Goal: Information Seeking & Learning: Compare options

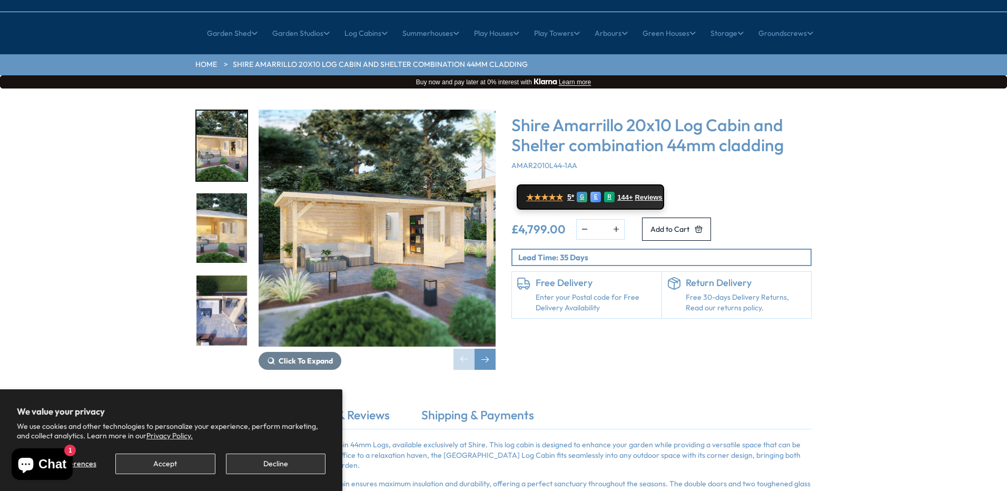
scroll to position [123, 0]
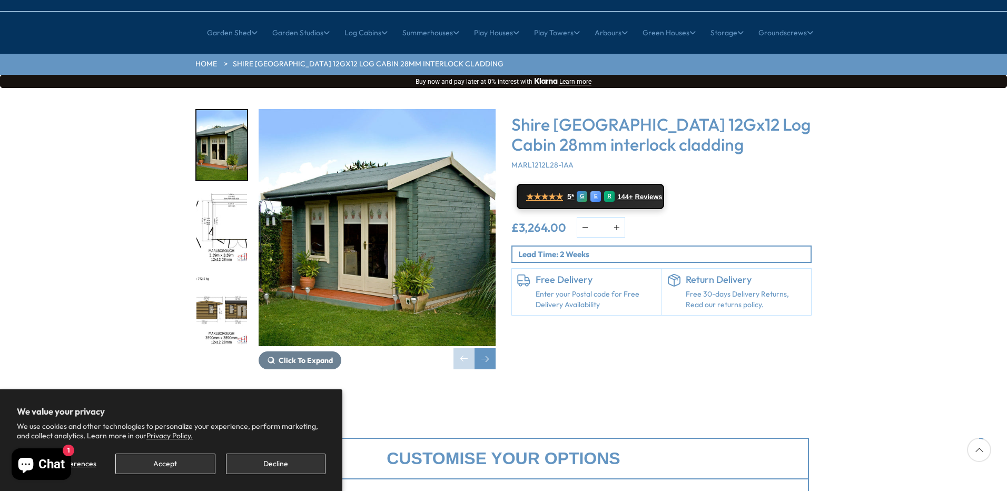
scroll to position [123, 0]
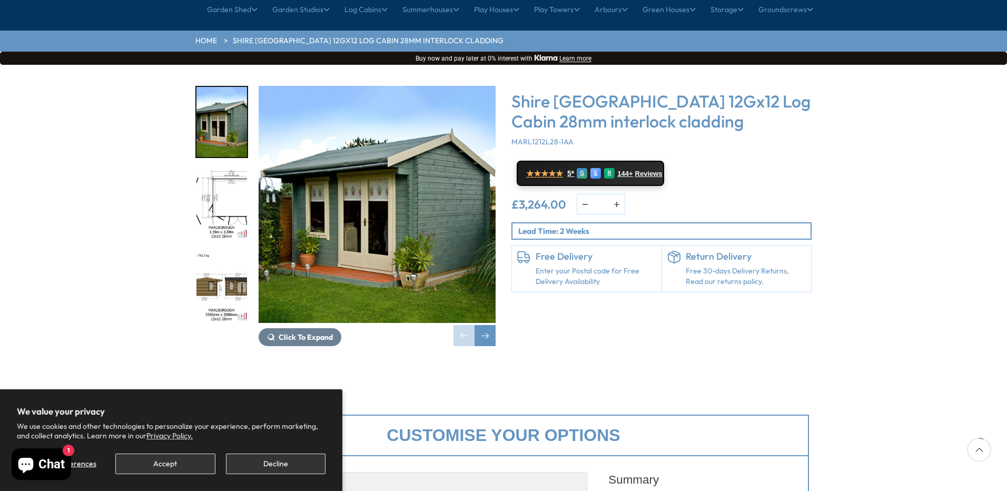
click at [230, 198] on img "2 / 18" at bounding box center [221, 205] width 51 height 70
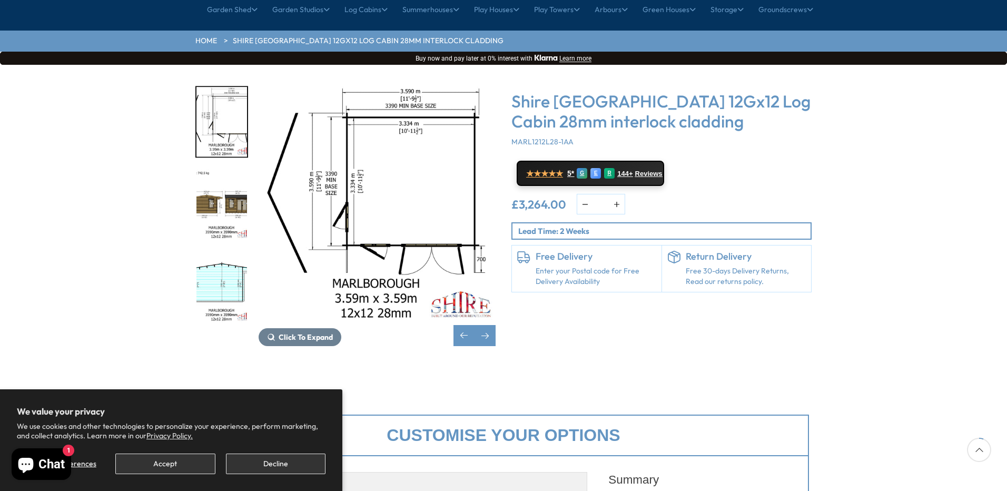
click at [219, 172] on img "3 / 18" at bounding box center [221, 205] width 51 height 70
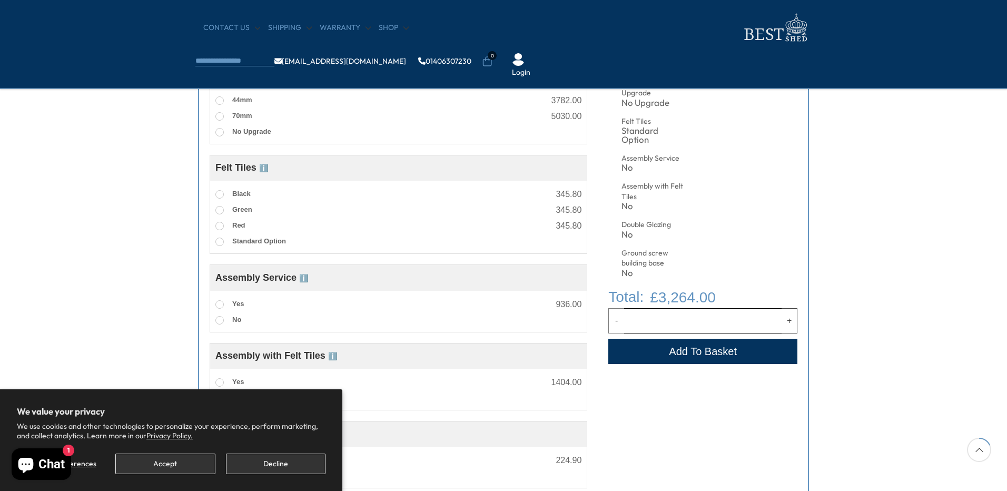
scroll to position [369, 0]
